Goal: Information Seeking & Learning: Learn about a topic

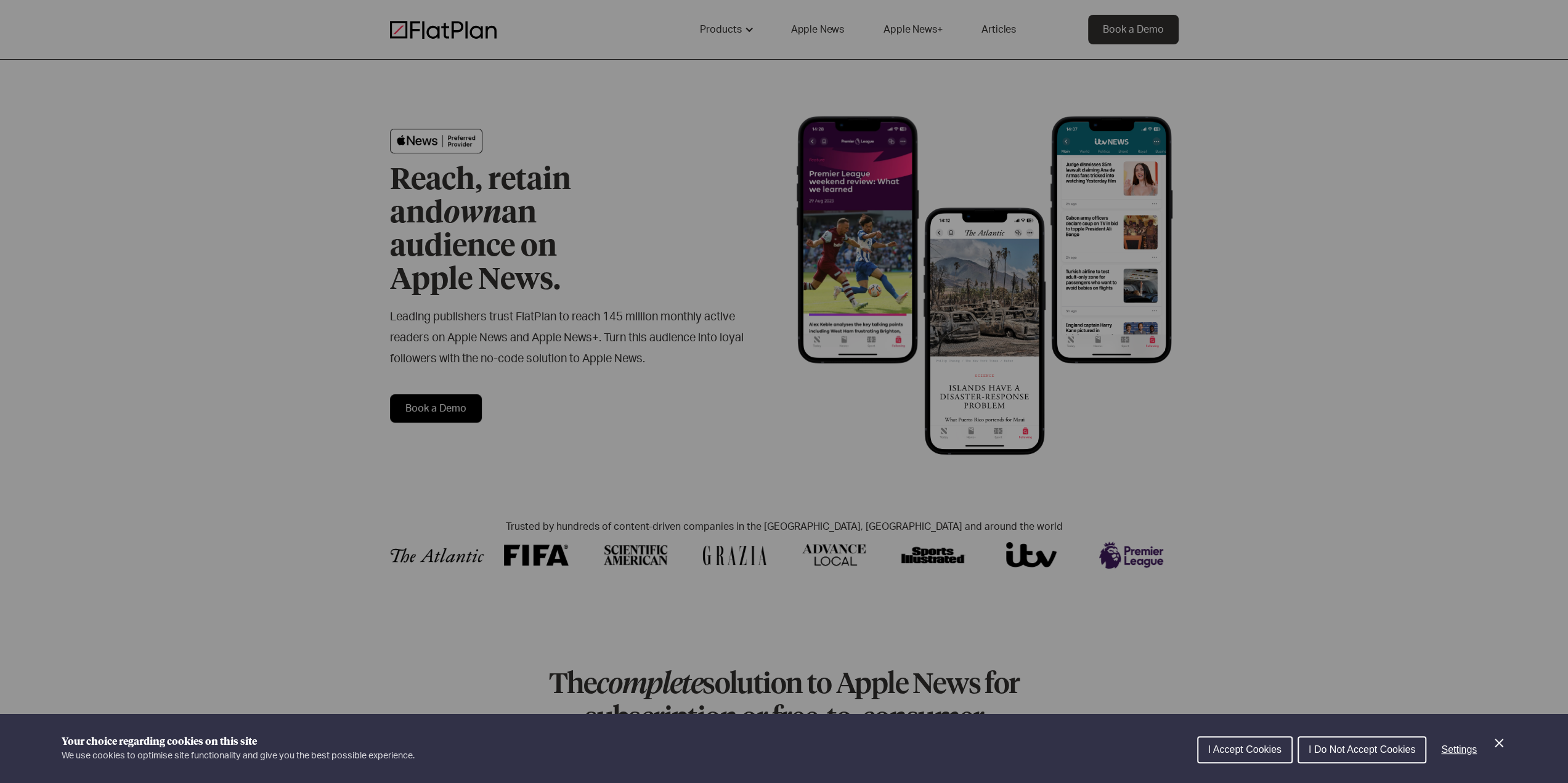
click at [1246, 757] on button "I Accept Cookies" at bounding box center [1244, 749] width 95 height 27
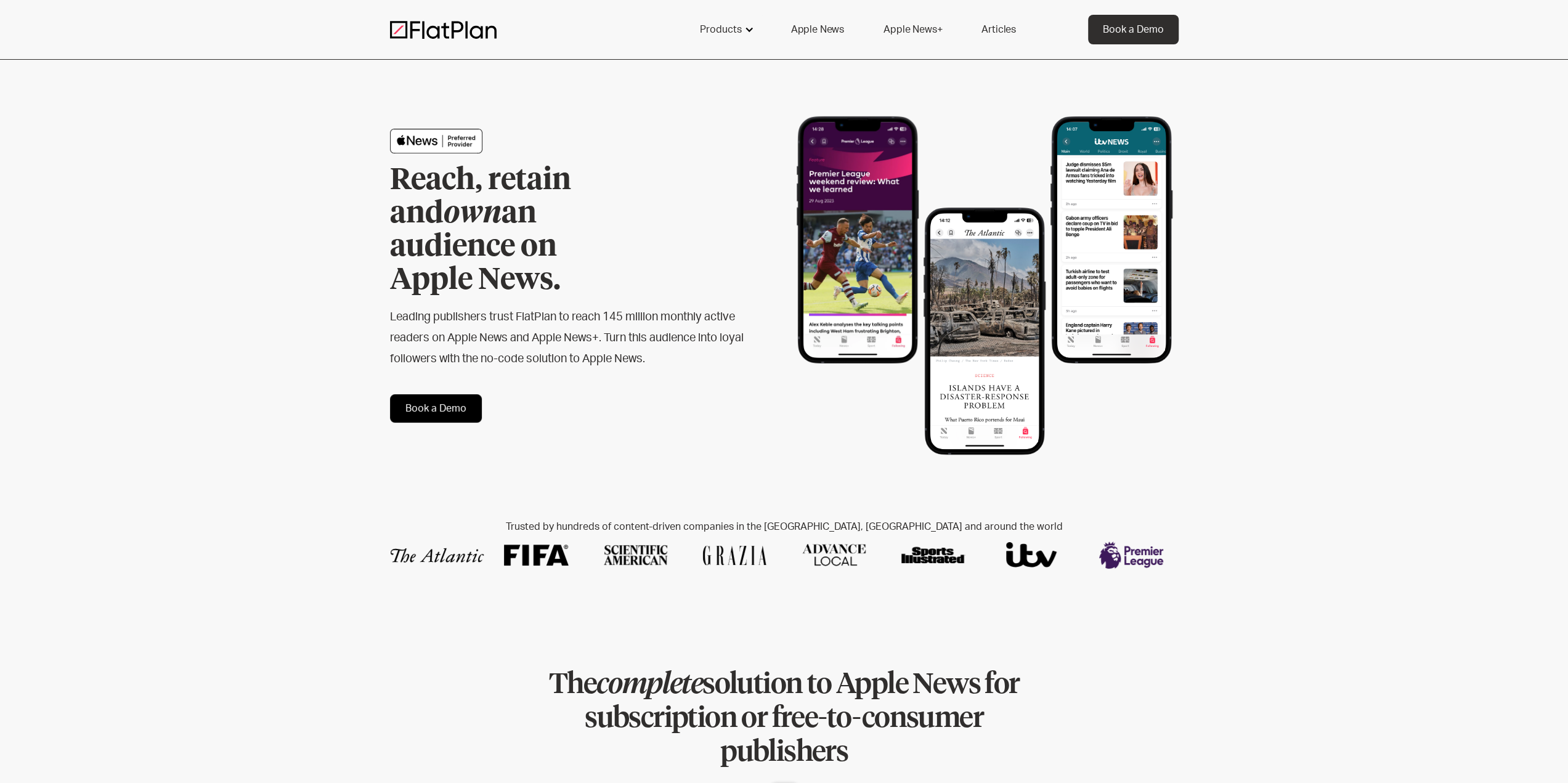
click at [744, 25] on div at bounding box center [748, 29] width 10 height 10
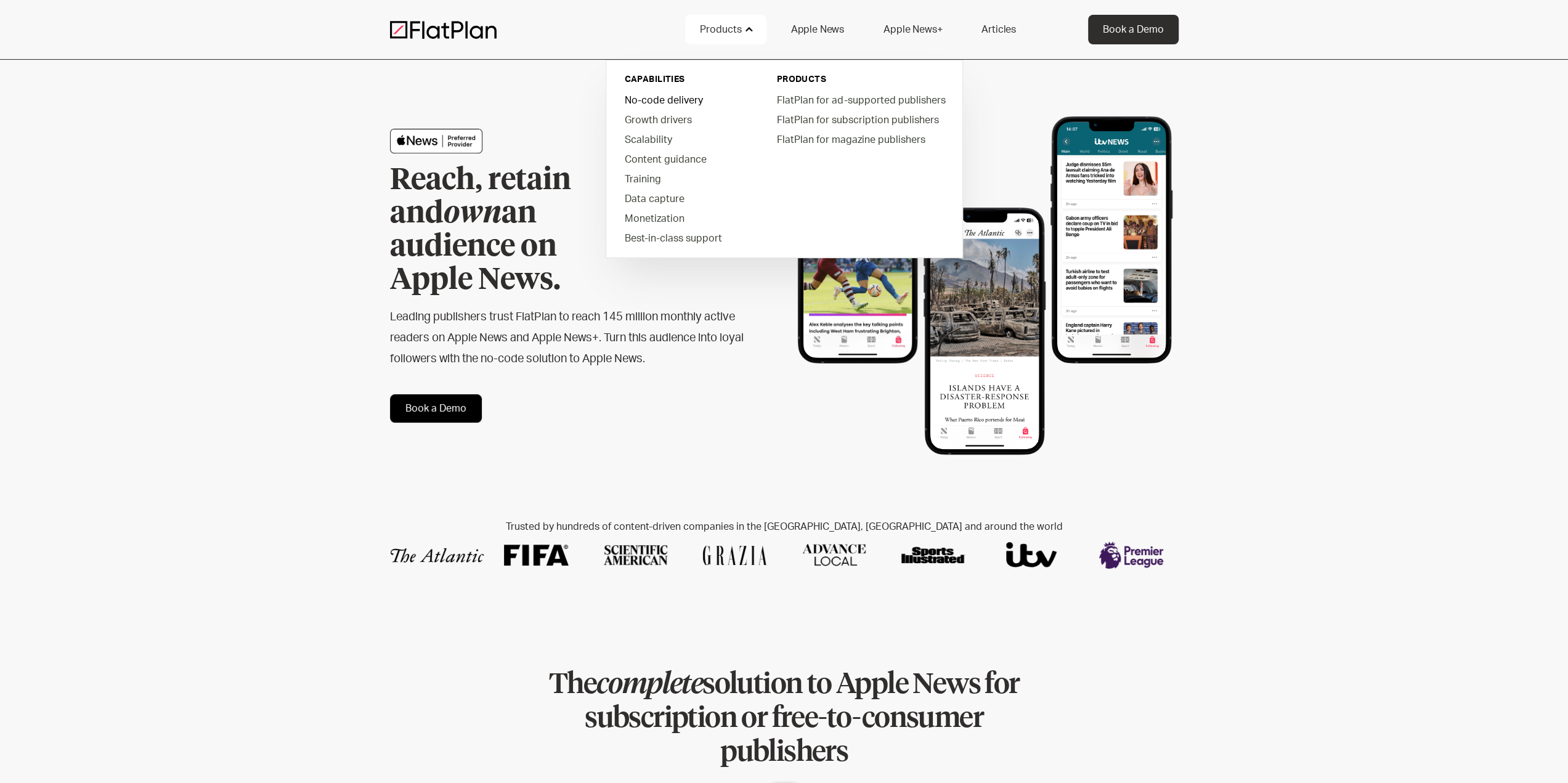
click at [675, 95] on link "No-code delivery" at bounding box center [684, 100] width 140 height 20
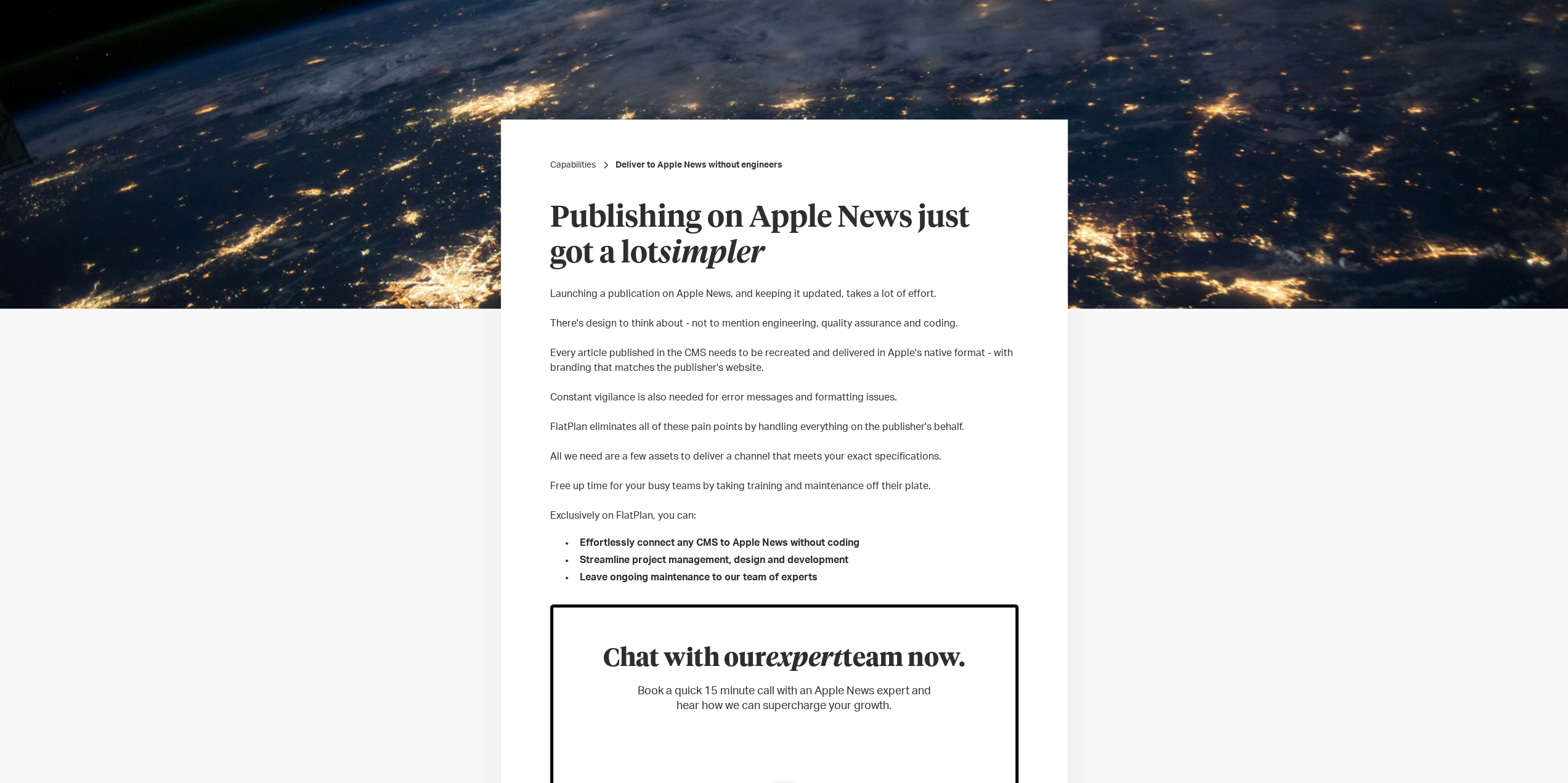
scroll to position [246, 0]
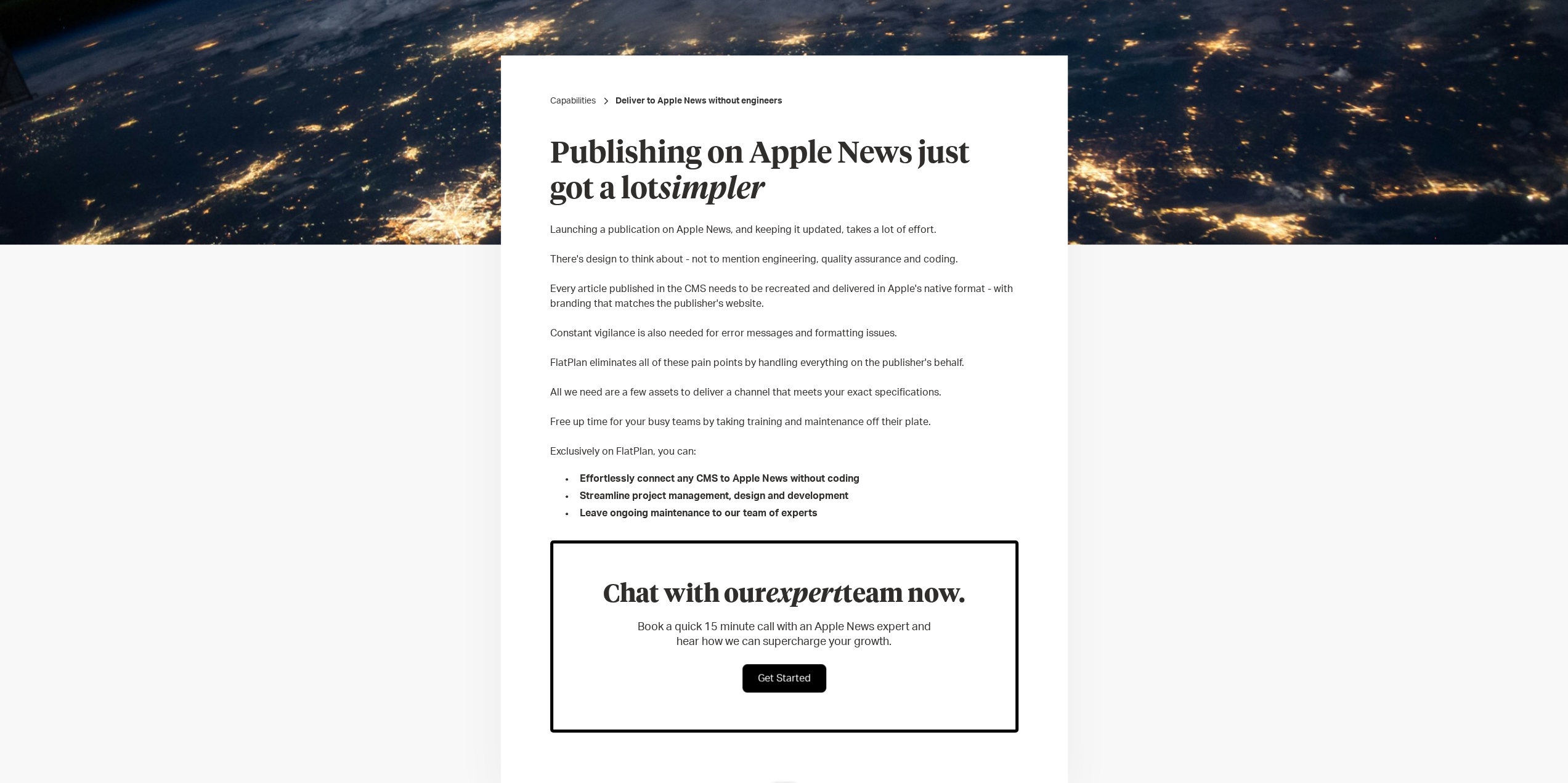
click at [565, 227] on p "Launching a publication on Apple News, and keeping it updated, takes a lot of e…" at bounding box center [784, 230] width 468 height 15
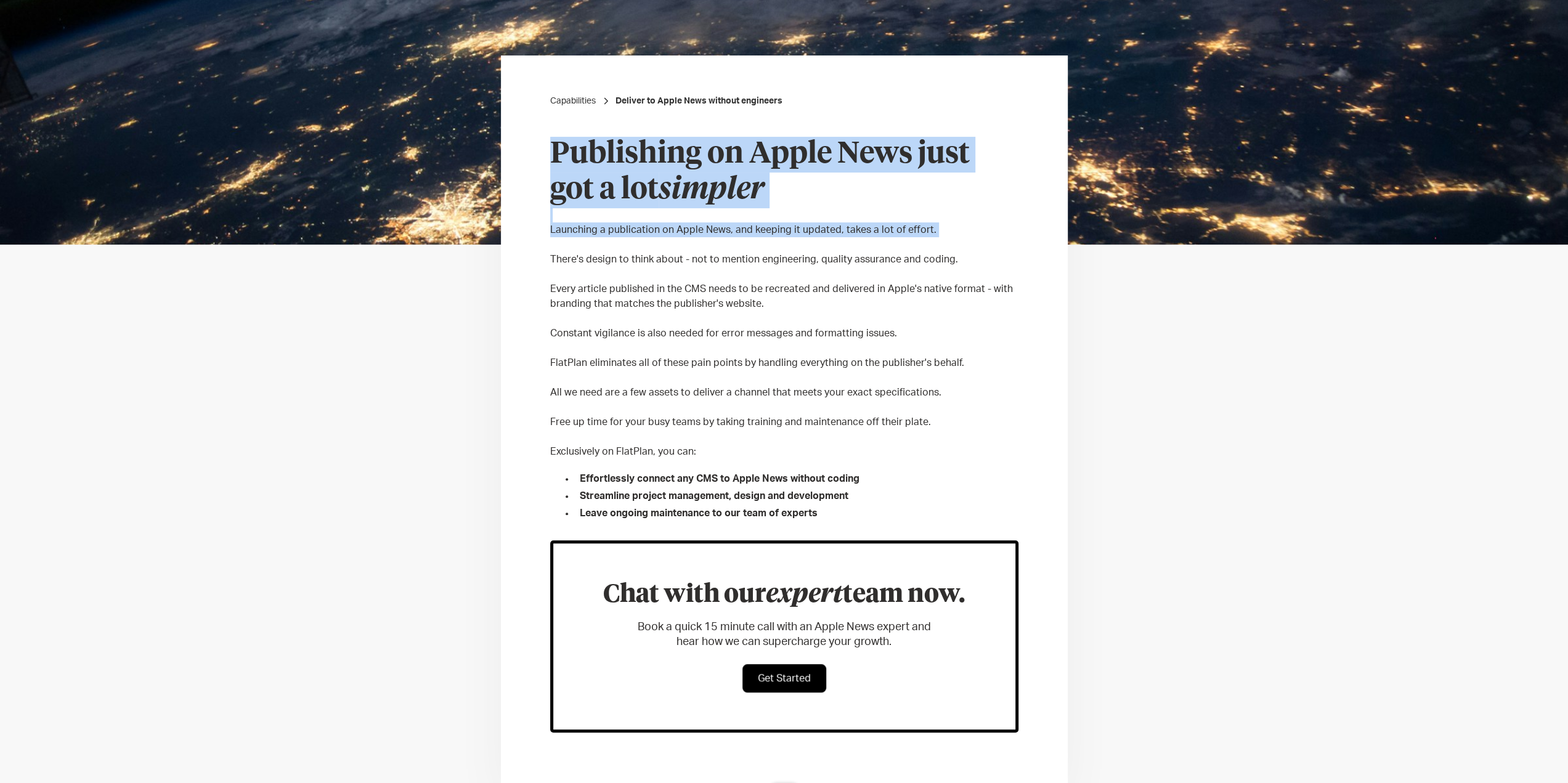
drag, startPoint x: 565, startPoint y: 227, endPoint x: 657, endPoint y: 168, distance: 109.3
click at [657, 168] on div "Publishing on Apple News just got a lot simpler ‍ Launching a publication on Ap…" at bounding box center [784, 329] width 468 height 384
click at [657, 168] on h2 "Publishing on Apple News just got a lot simpler" at bounding box center [784, 172] width 468 height 71
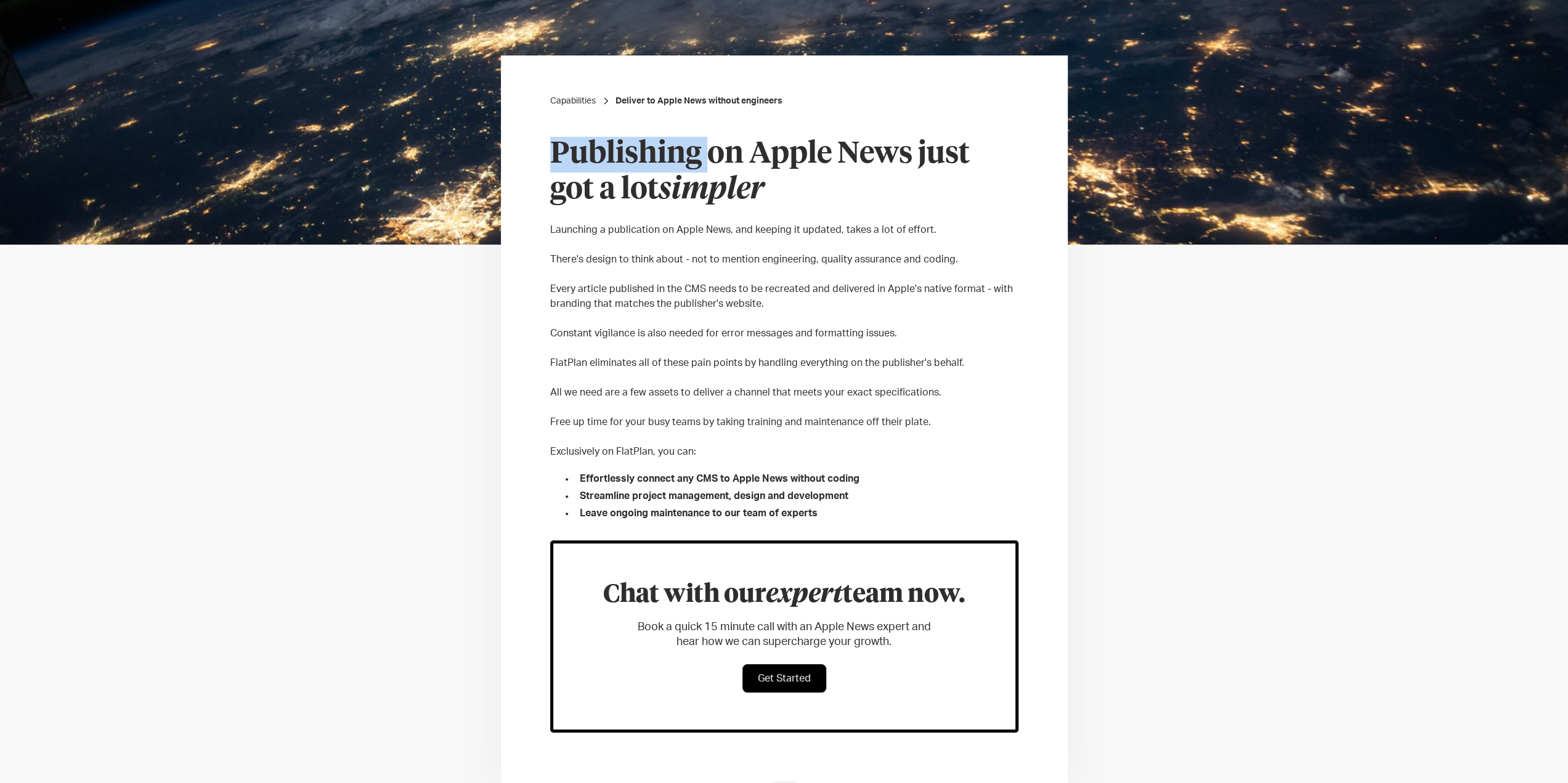
click at [657, 168] on h2 "Publishing on Apple News just got a lot simpler" at bounding box center [784, 172] width 468 height 71
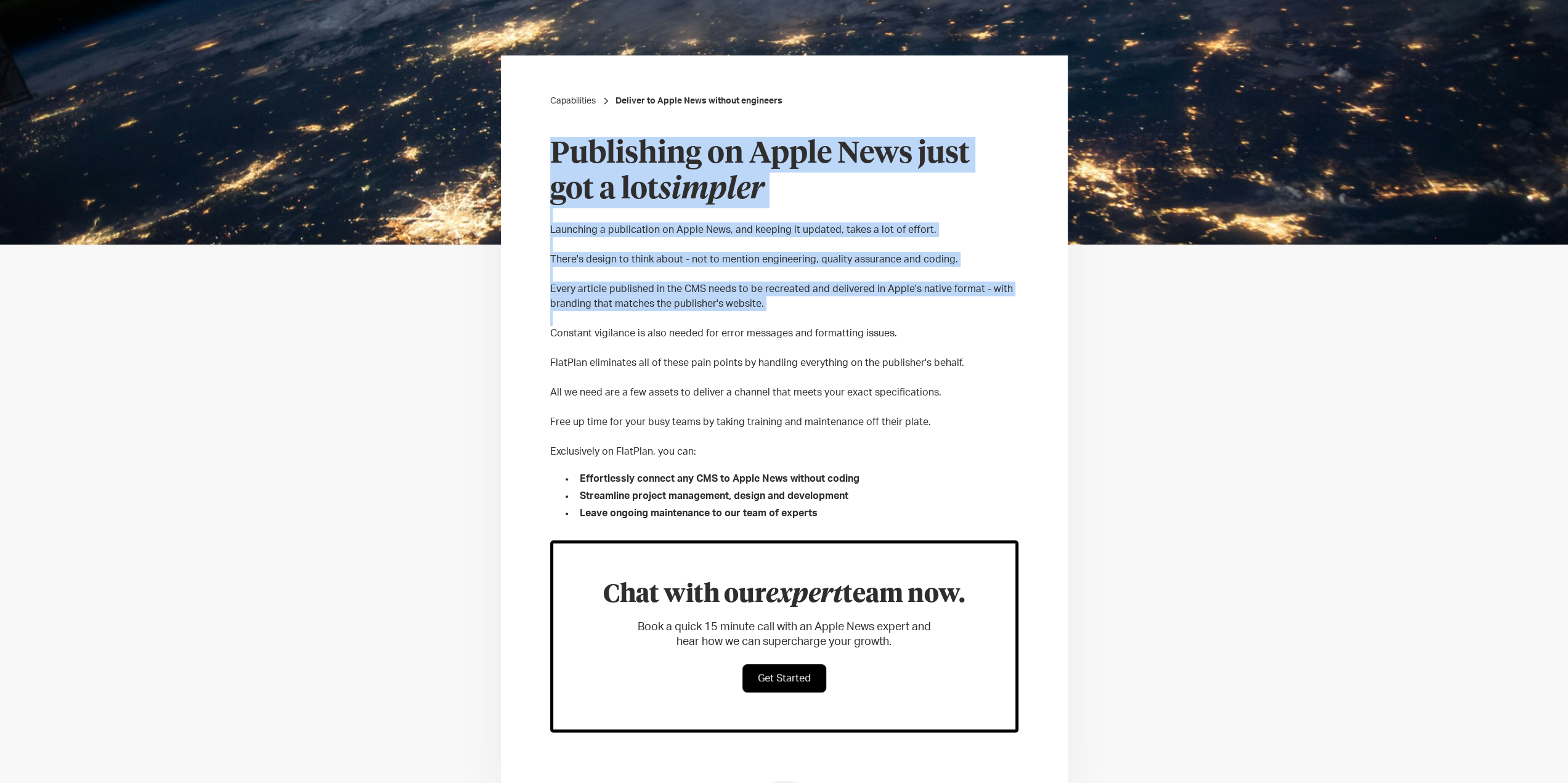
drag, startPoint x: 657, startPoint y: 168, endPoint x: 848, endPoint y: 319, distance: 243.5
click at [848, 319] on div "Publishing on Apple News just got a lot simpler ‍ Launching a publication on Ap…" at bounding box center [784, 329] width 468 height 384
click at [848, 315] on p "‍" at bounding box center [784, 319] width 468 height 15
click at [849, 315] on p "‍" at bounding box center [784, 319] width 468 height 15
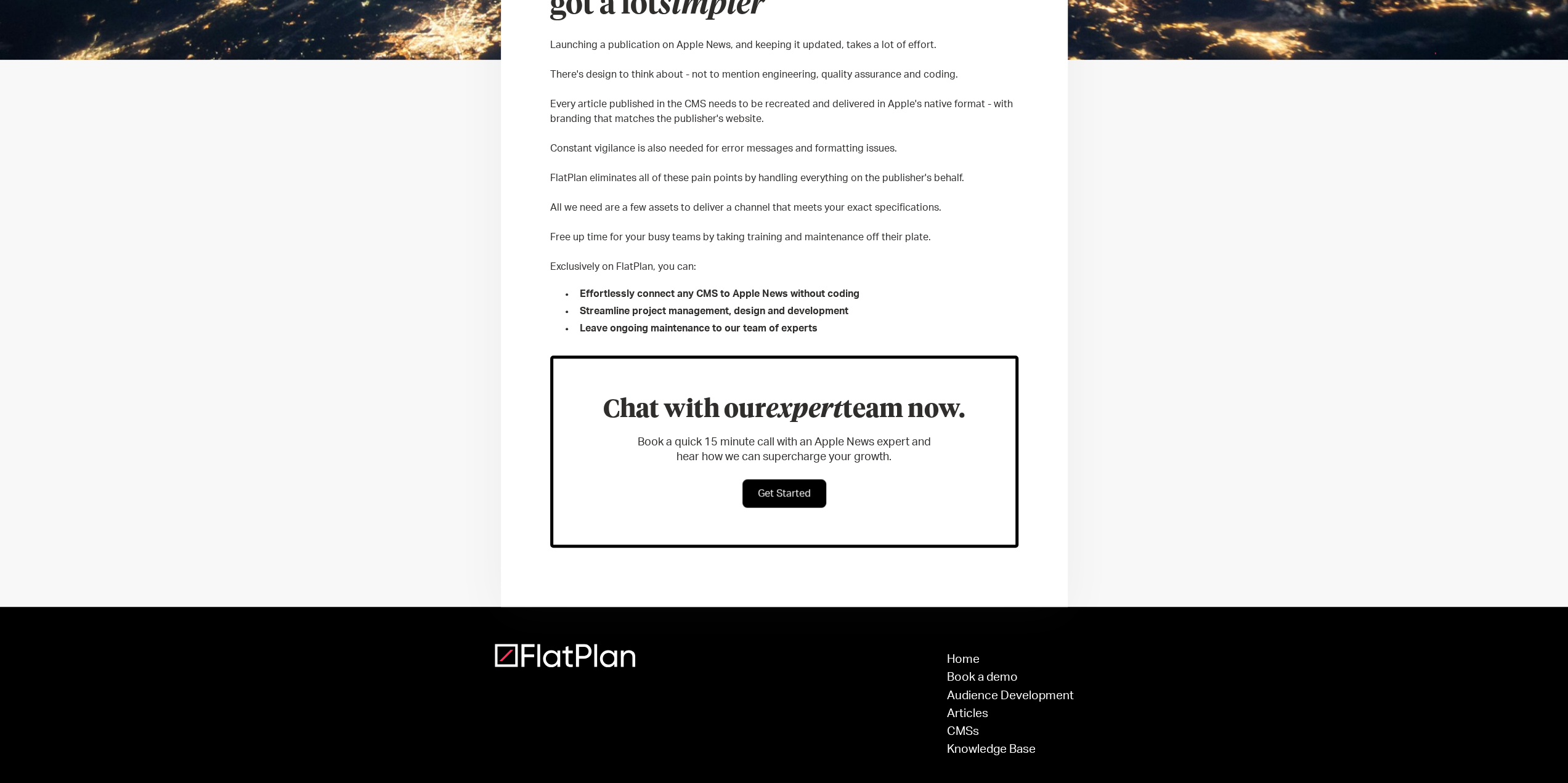
scroll to position [412, 0]
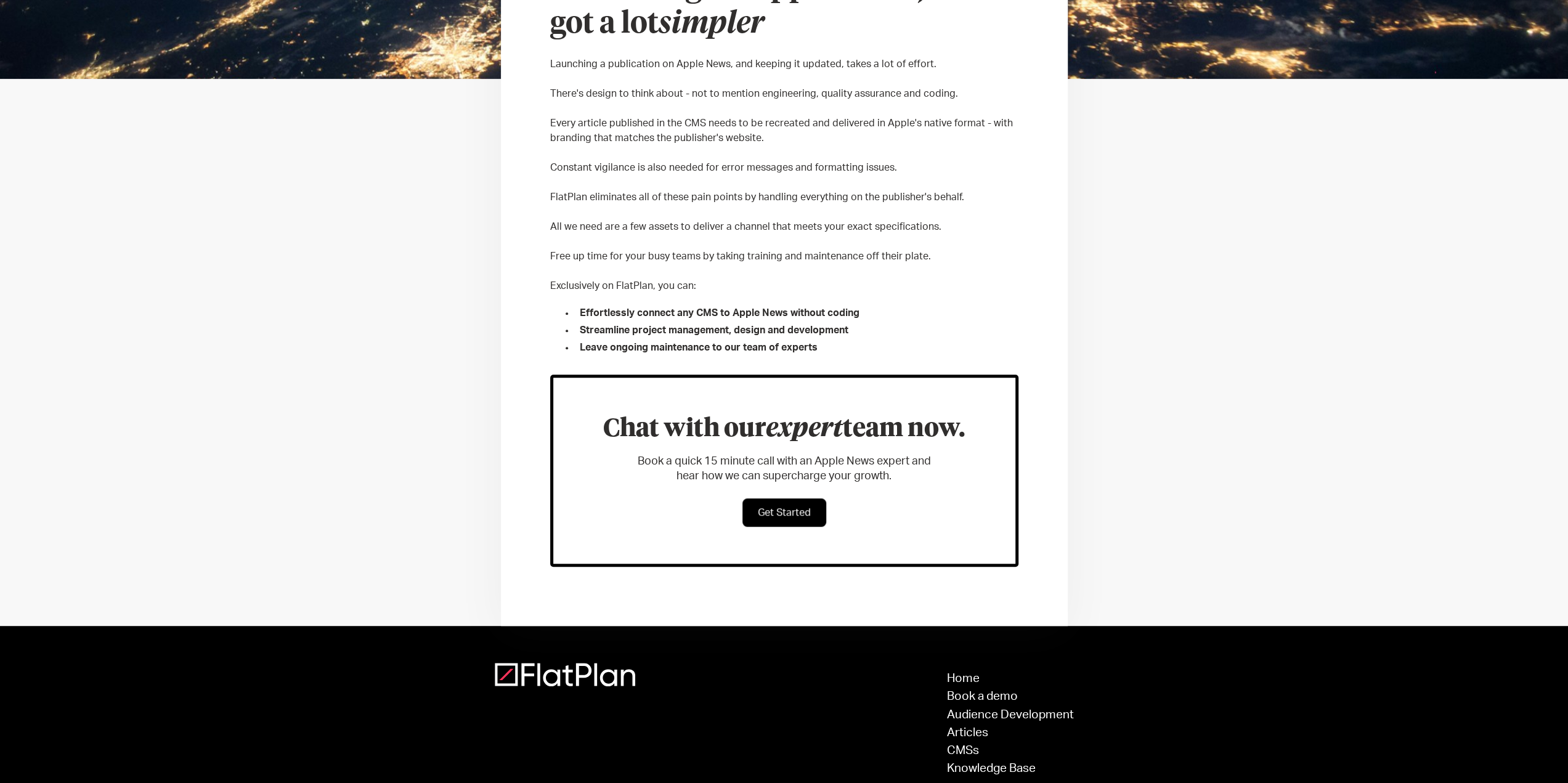
click at [798, 333] on li "Streamline project management, design and development" at bounding box center [797, 330] width 444 height 15
drag, startPoint x: 798, startPoint y: 333, endPoint x: 805, endPoint y: 347, distance: 15.7
click at [805, 347] on ul "Effortlessly connect any CMS to Apple News without coding Streamline project ma…" at bounding box center [784, 329] width 468 height 52
click at [805, 346] on li "Leave ongoing maintenance to our team of experts" at bounding box center [797, 347] width 444 height 15
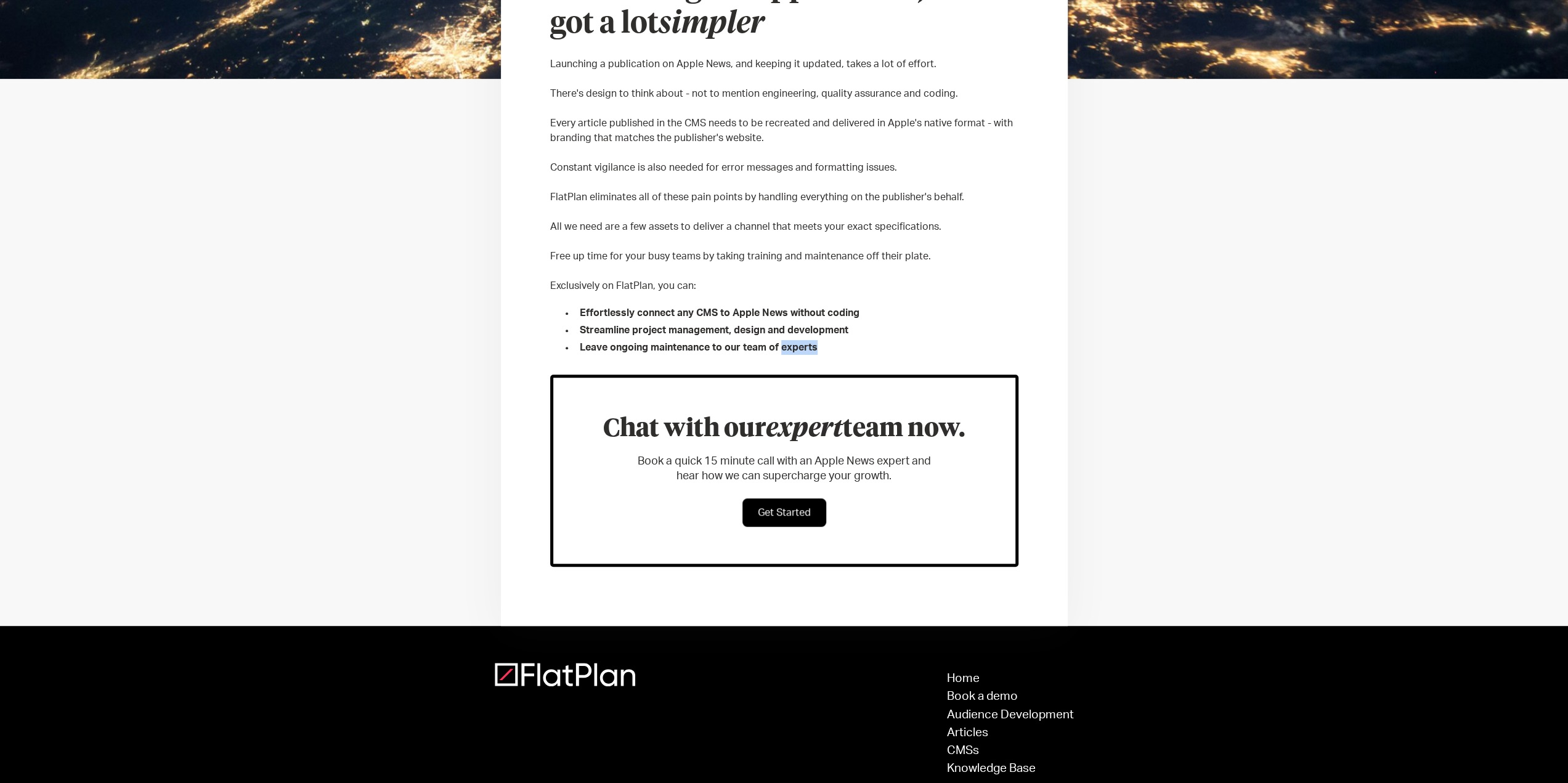
click at [805, 346] on li "Leave ongoing maintenance to our team of experts" at bounding box center [797, 347] width 444 height 15
drag, startPoint x: 805, startPoint y: 346, endPoint x: 800, endPoint y: 315, distance: 31.4
click at [800, 315] on ul "Effortlessly connect any CMS to Apple News without coding Streamline project ma…" at bounding box center [784, 329] width 468 height 52
click at [800, 313] on li "Effortlessly connect any CMS to Apple News without coding" at bounding box center [797, 313] width 444 height 15
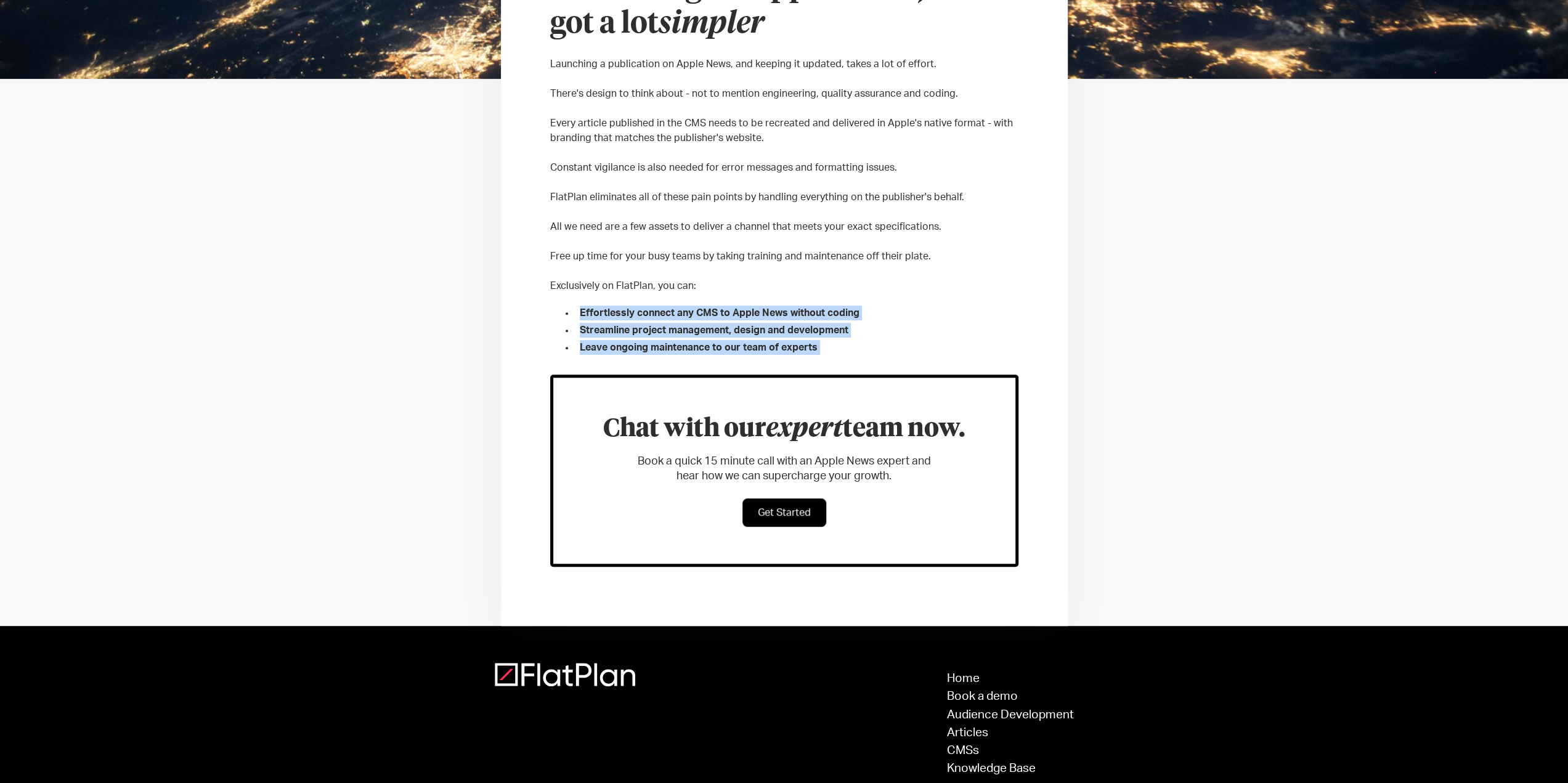
drag, startPoint x: 800, startPoint y: 313, endPoint x: 806, endPoint y: 344, distance: 31.6
click at [806, 344] on ul "Effortlessly connect any CMS to Apple News without coding Streamline project ma…" at bounding box center [784, 329] width 468 height 52
click at [806, 344] on li "Leave ongoing maintenance to our team of experts" at bounding box center [797, 347] width 444 height 15
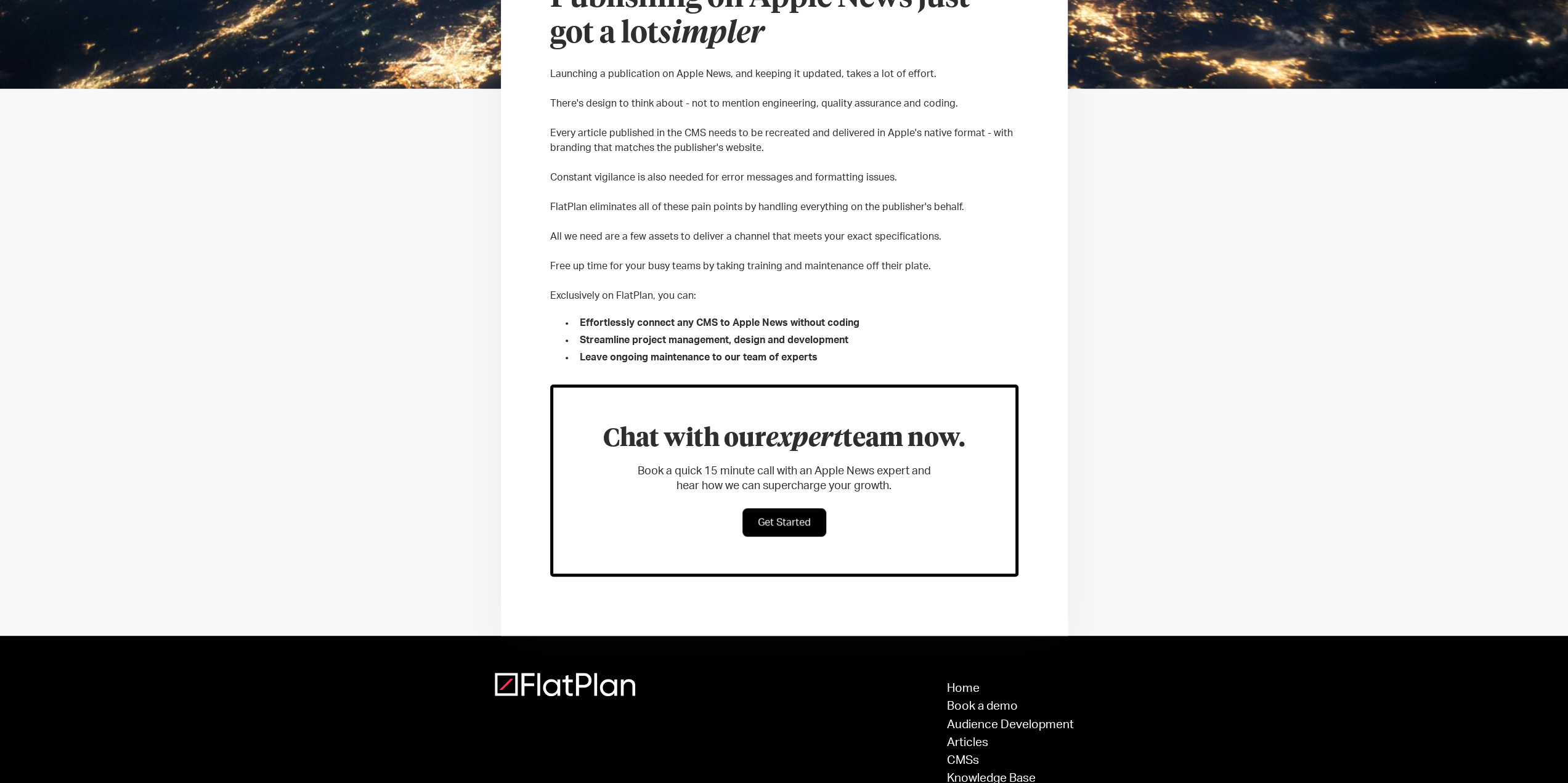
scroll to position [474, 0]
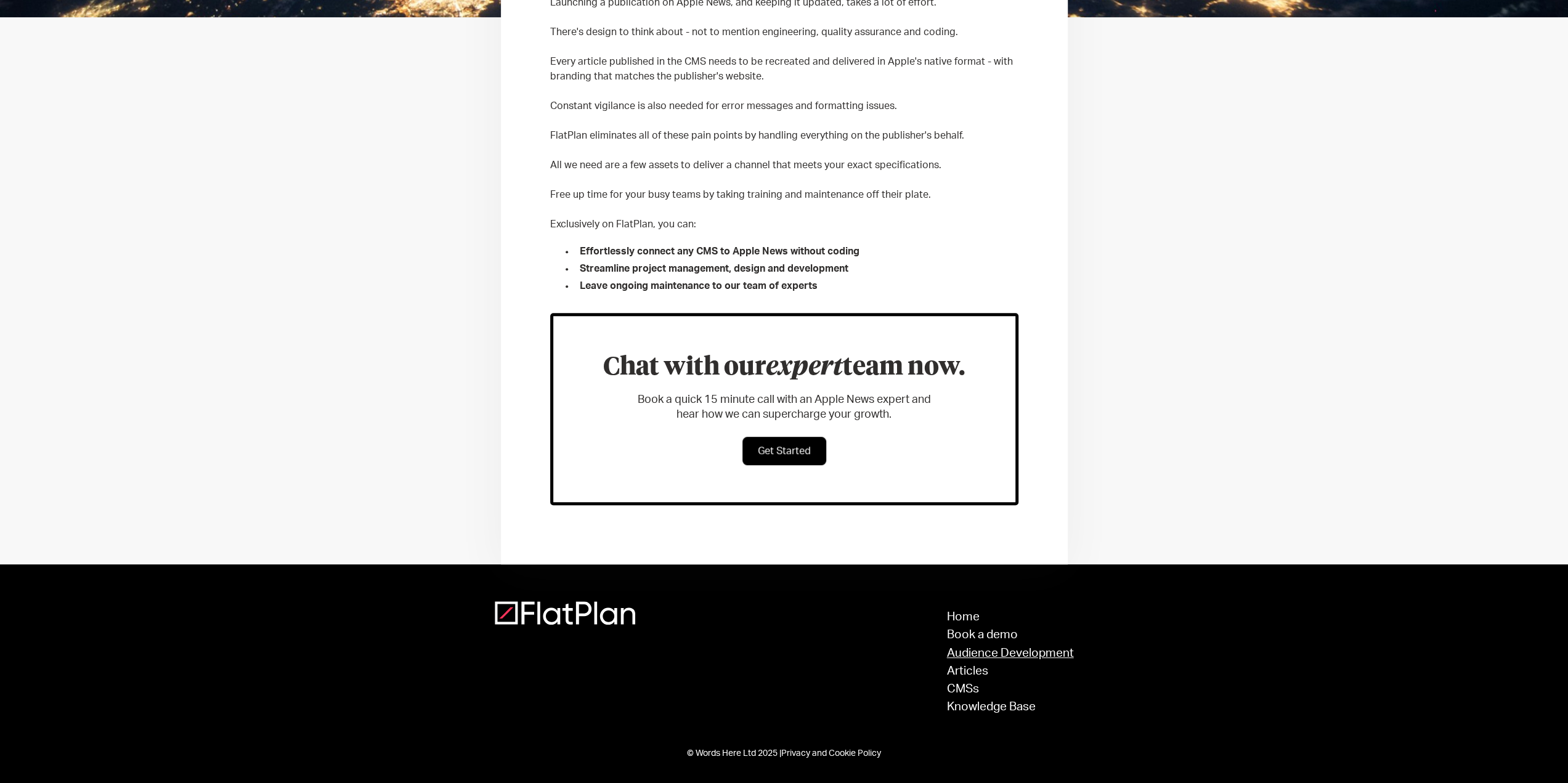
click at [977, 650] on link "Audience Development" at bounding box center [1010, 653] width 127 height 12
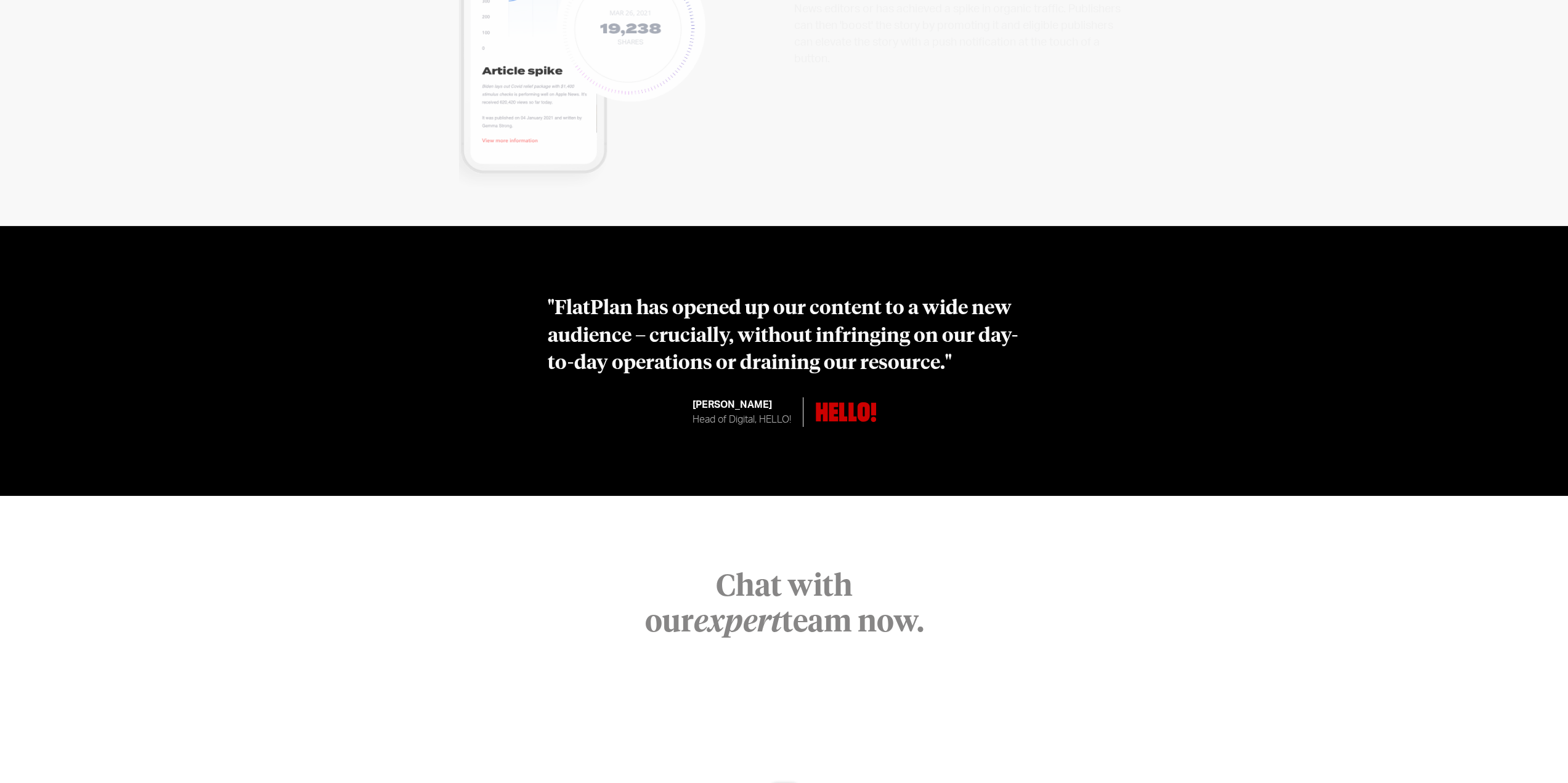
scroll to position [4268, 0]
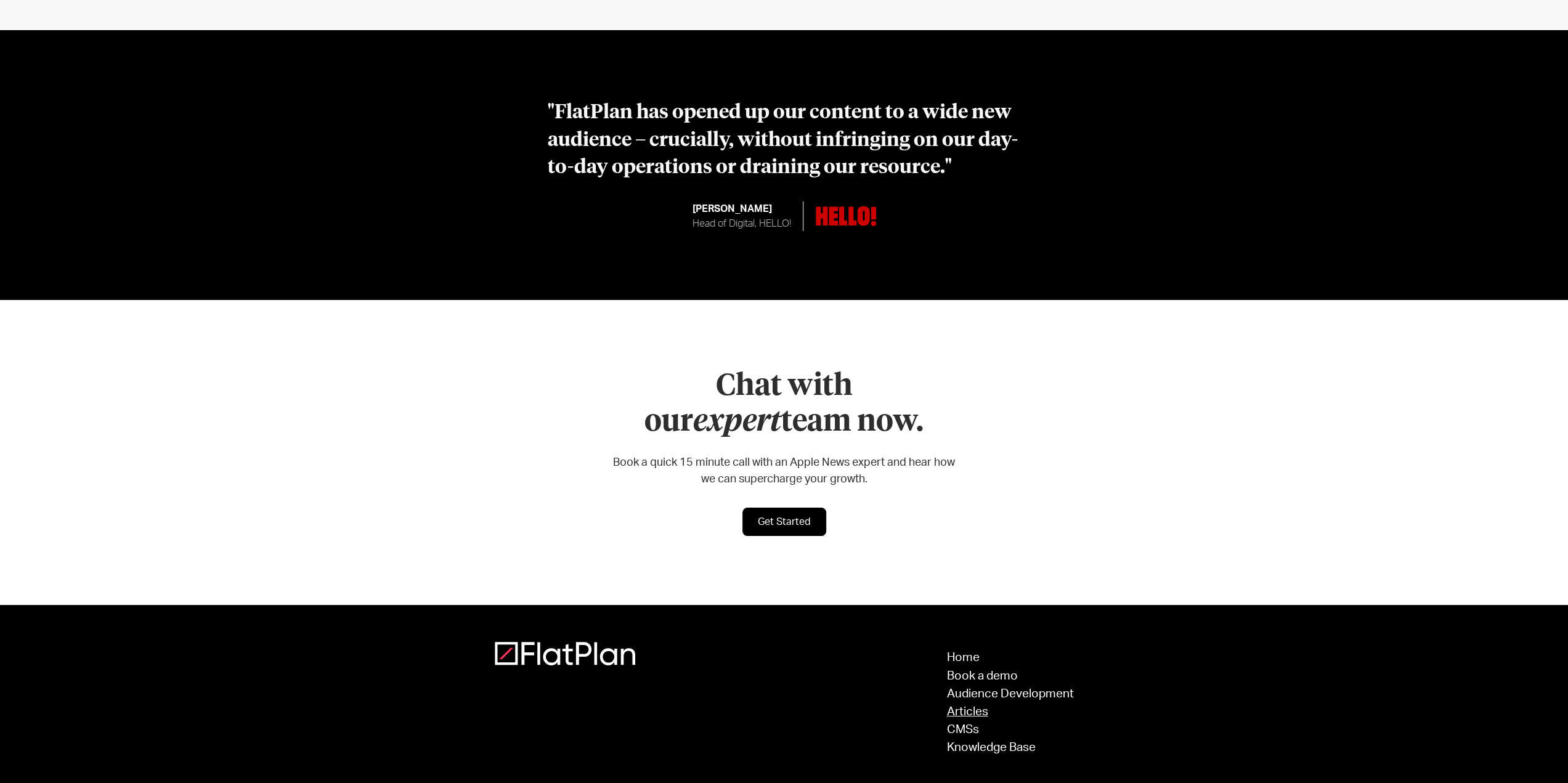
click at [971, 706] on link "Articles" at bounding box center [1010, 712] width 127 height 12
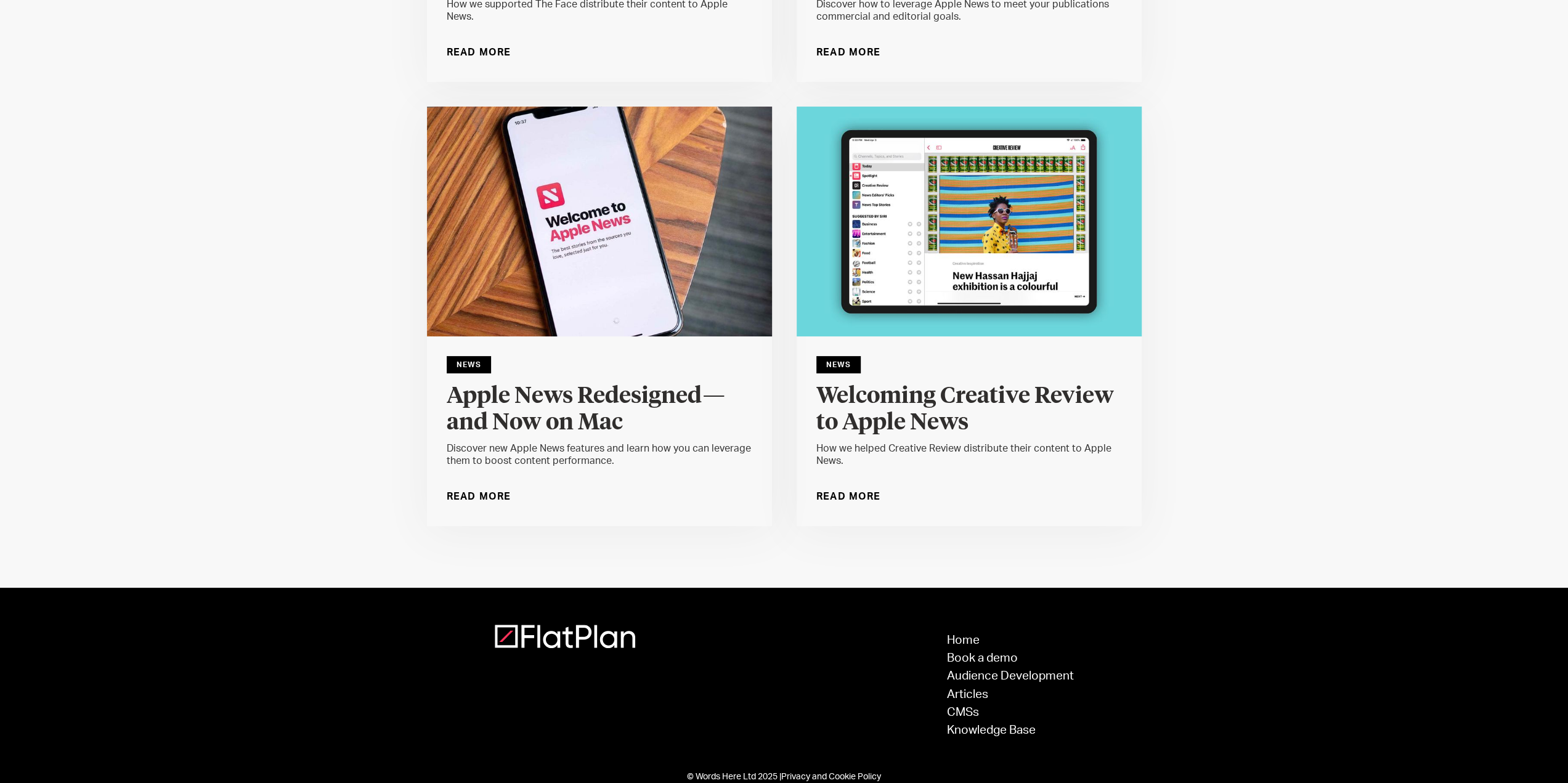
scroll to position [14206, 0]
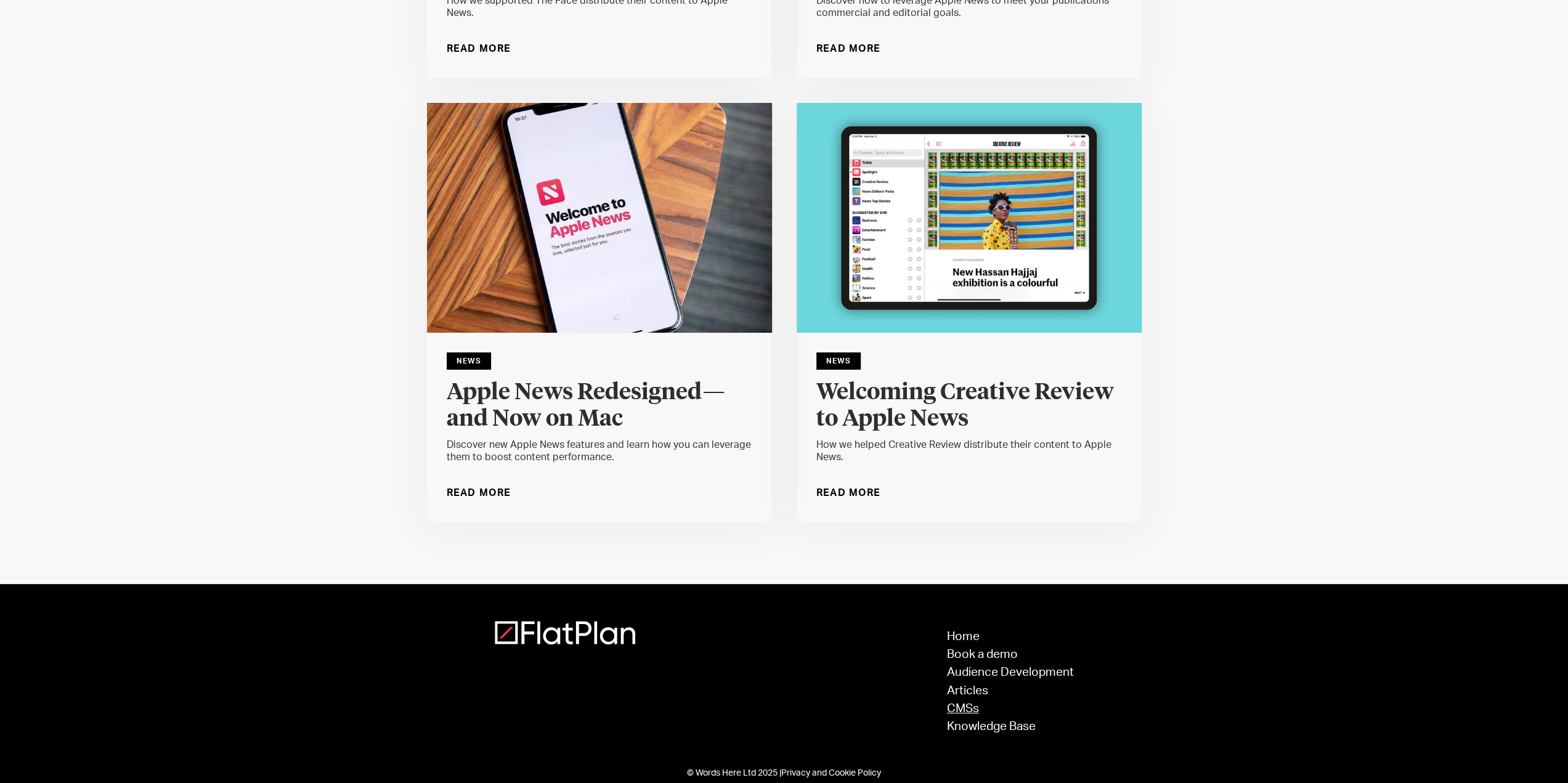
click at [979, 703] on link "CMSs" at bounding box center [1010, 709] width 127 height 12
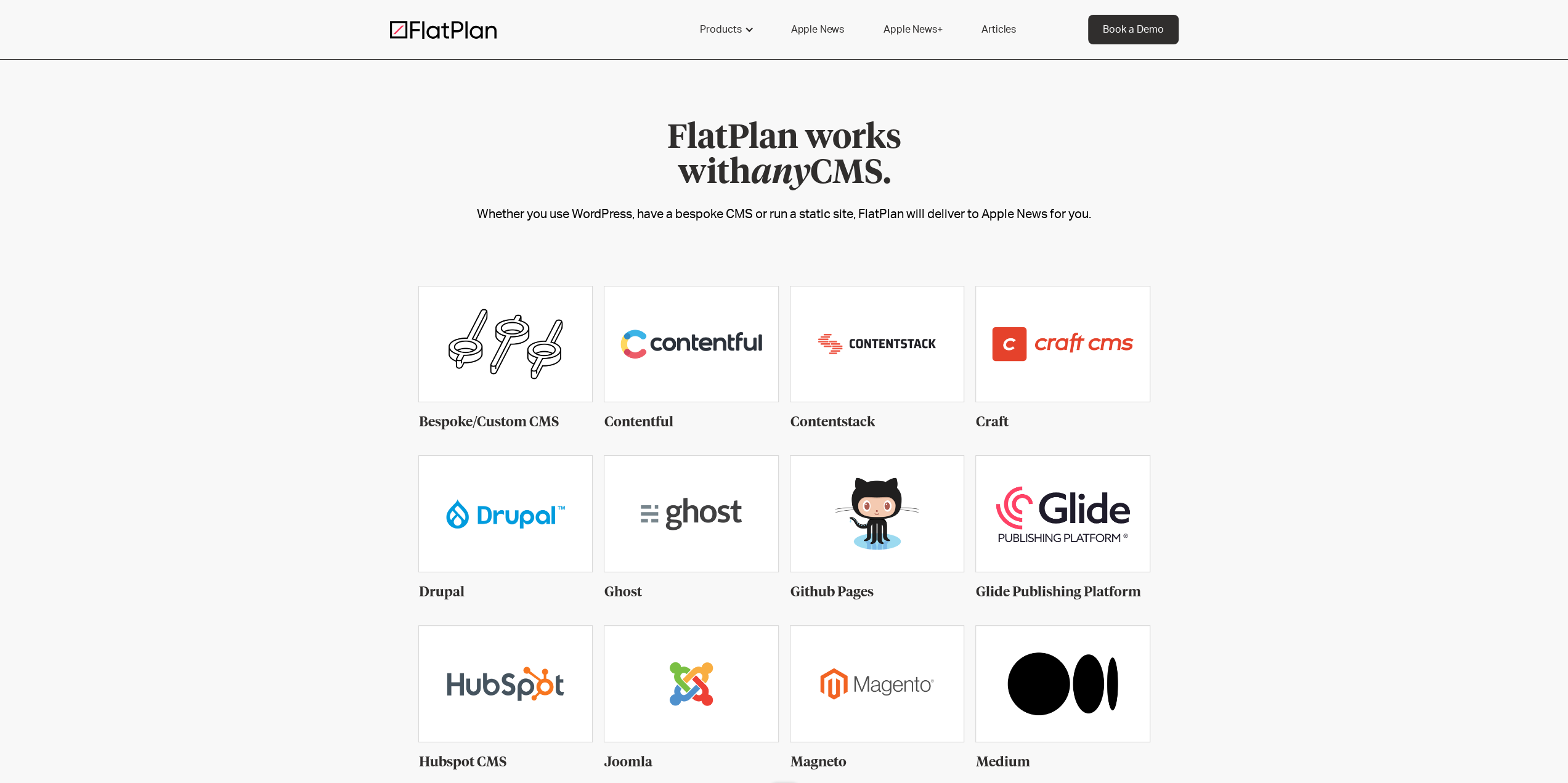
click at [530, 204] on div "Whether you use WordPress, have a bespoke CMS or run a static site, FlatPlan wi…" at bounding box center [784, 214] width 1568 height 21
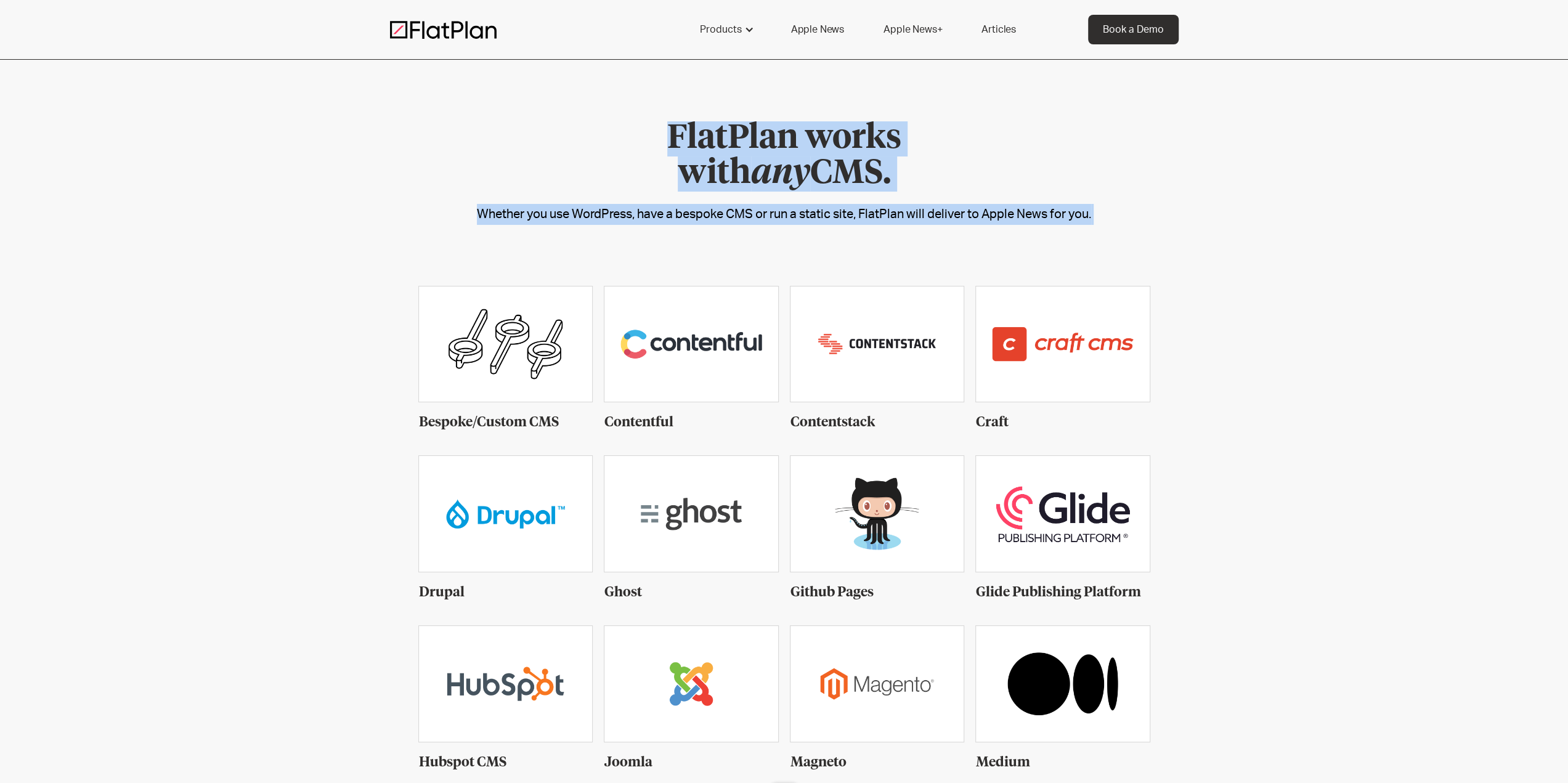
drag, startPoint x: 530, startPoint y: 204, endPoint x: 765, endPoint y: 134, distance: 245.2
click at [765, 134] on div "FlatPlan works with any CMS. Whether you use WordPress, have a bespoke CMS or r…" at bounding box center [784, 173] width 1568 height 103
click at [765, 135] on h1 "FlatPlan works with any CMS." at bounding box center [784, 157] width 289 height 70
drag, startPoint x: 765, startPoint y: 135, endPoint x: 786, endPoint y: 203, distance: 71.2
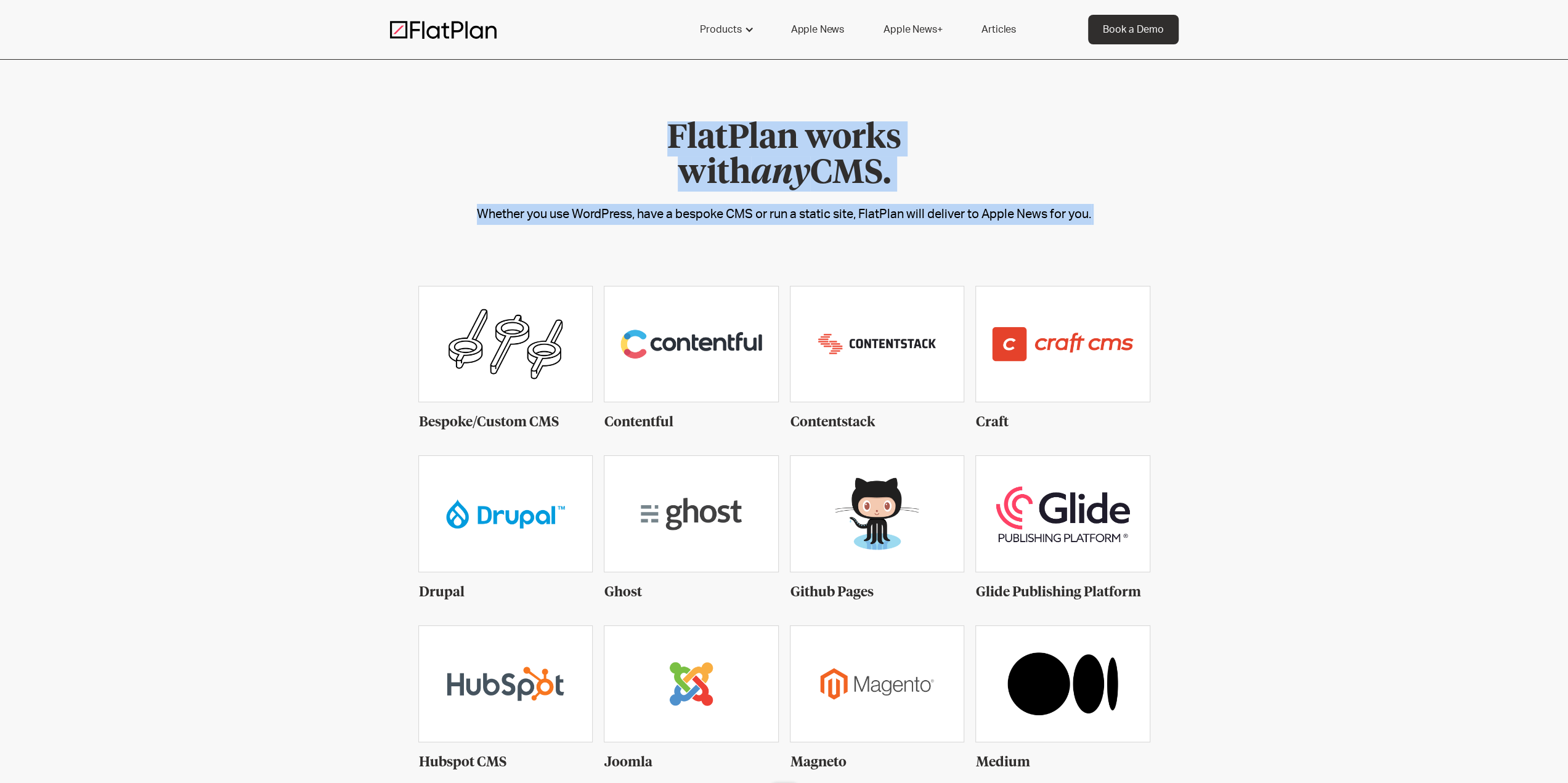
click at [786, 203] on div "FlatPlan works with any CMS. Whether you use WordPress, have a bespoke CMS or r…" at bounding box center [784, 173] width 1568 height 103
click at [787, 205] on div "Whether you use WordPress, have a bespoke CMS or run a static site, FlatPlan wi…" at bounding box center [784, 214] width 1568 height 21
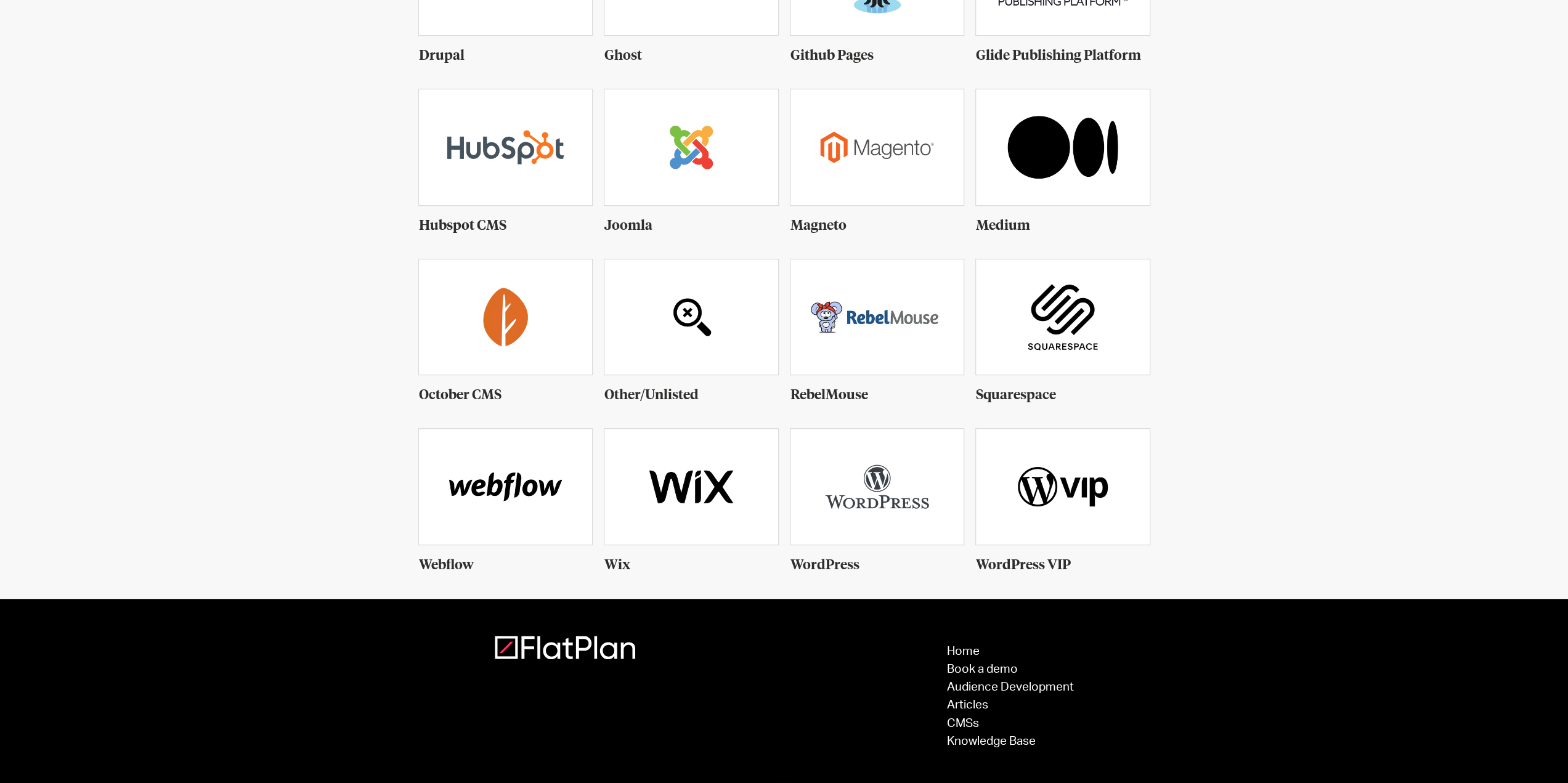
scroll to position [554, 0]
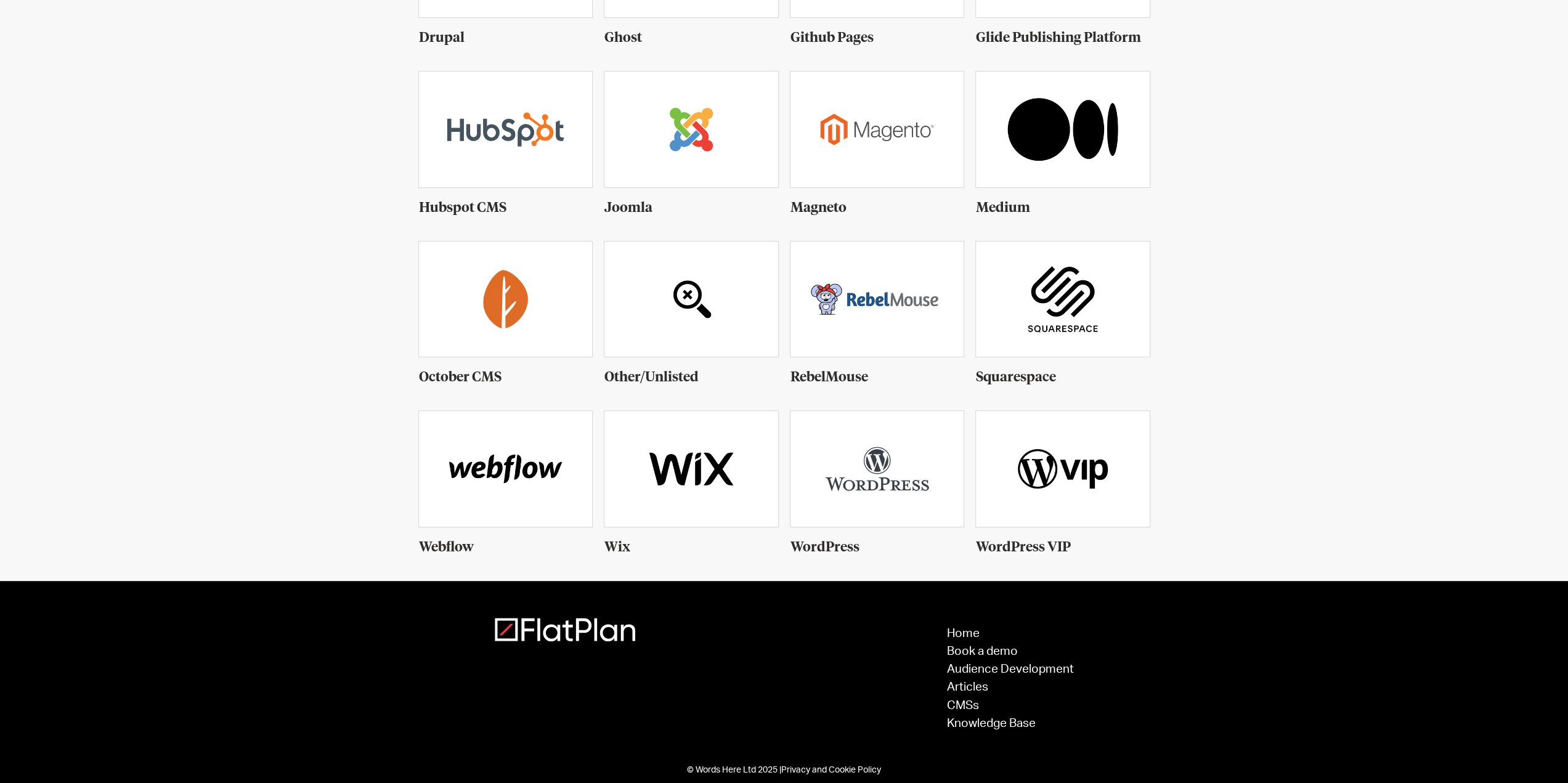
click at [855, 473] on img at bounding box center [877, 468] width 174 height 115
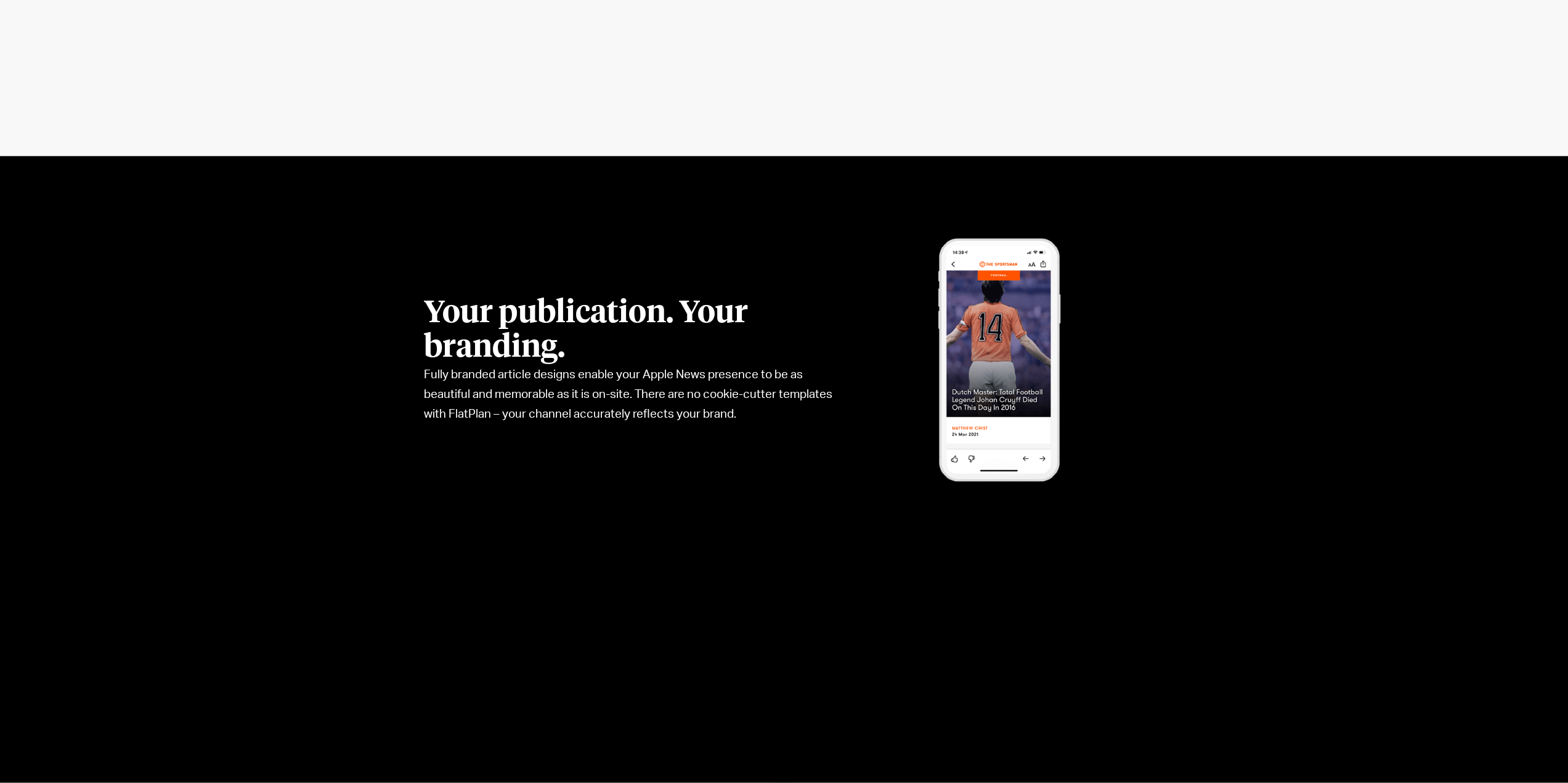
scroll to position [1786, 0]
